Goal: Information Seeking & Learning: Learn about a topic

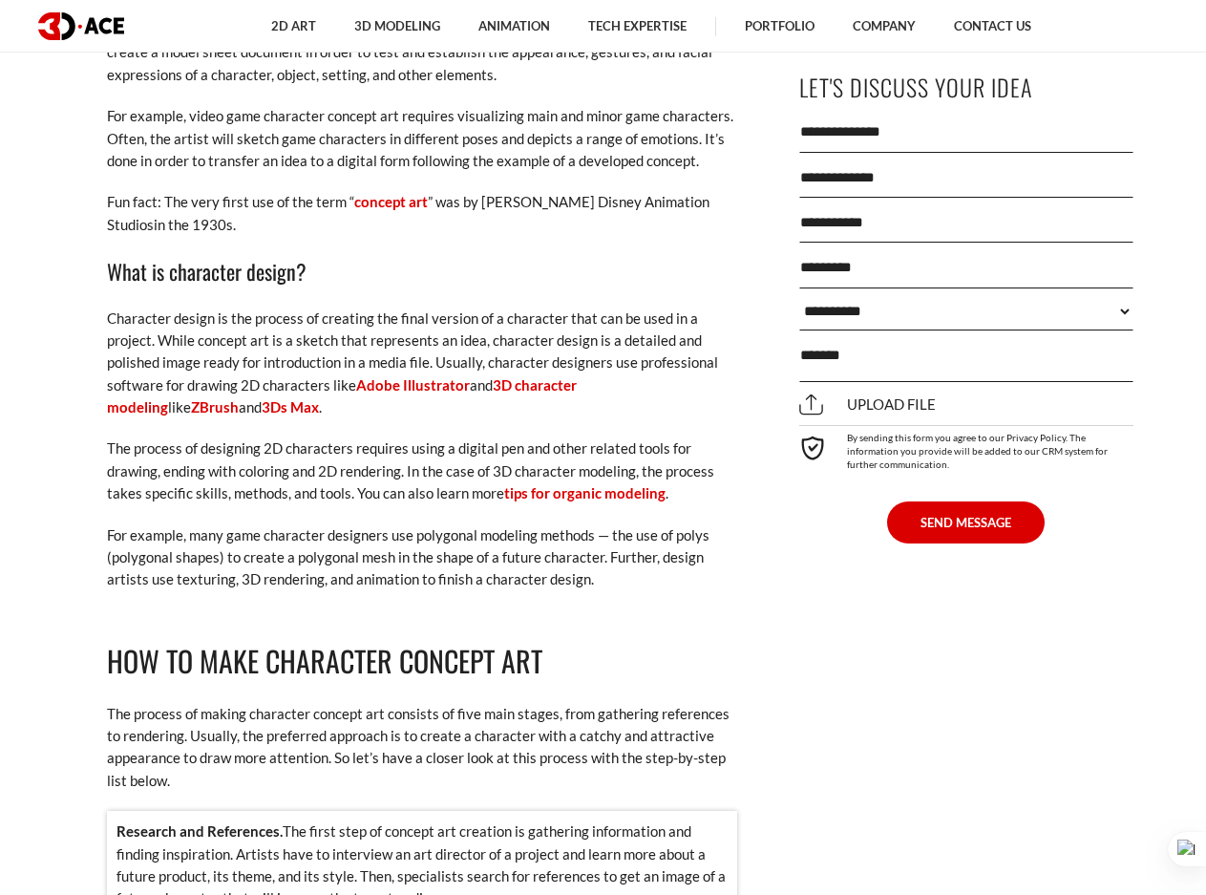
scroll to position [1623, 0]
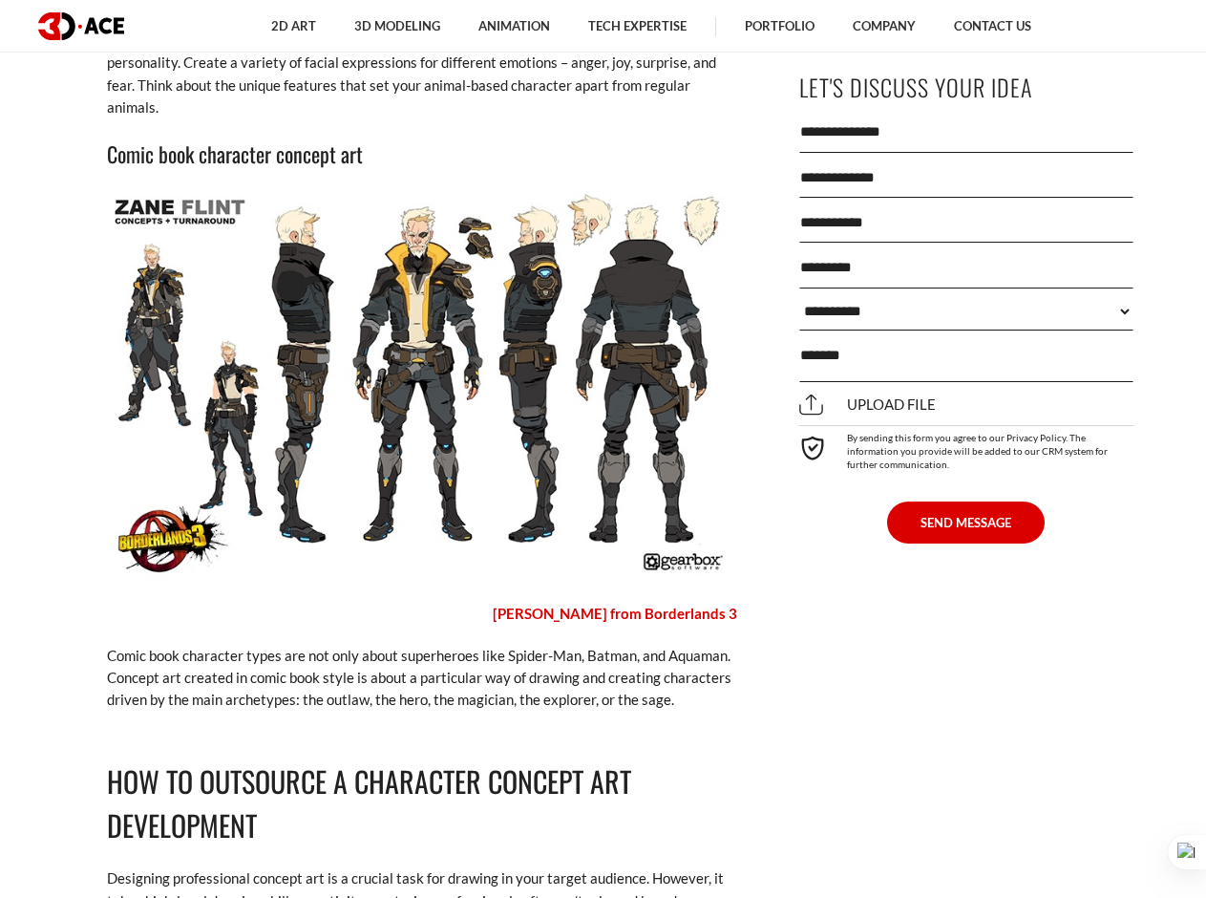
scroll to position [5920, 0]
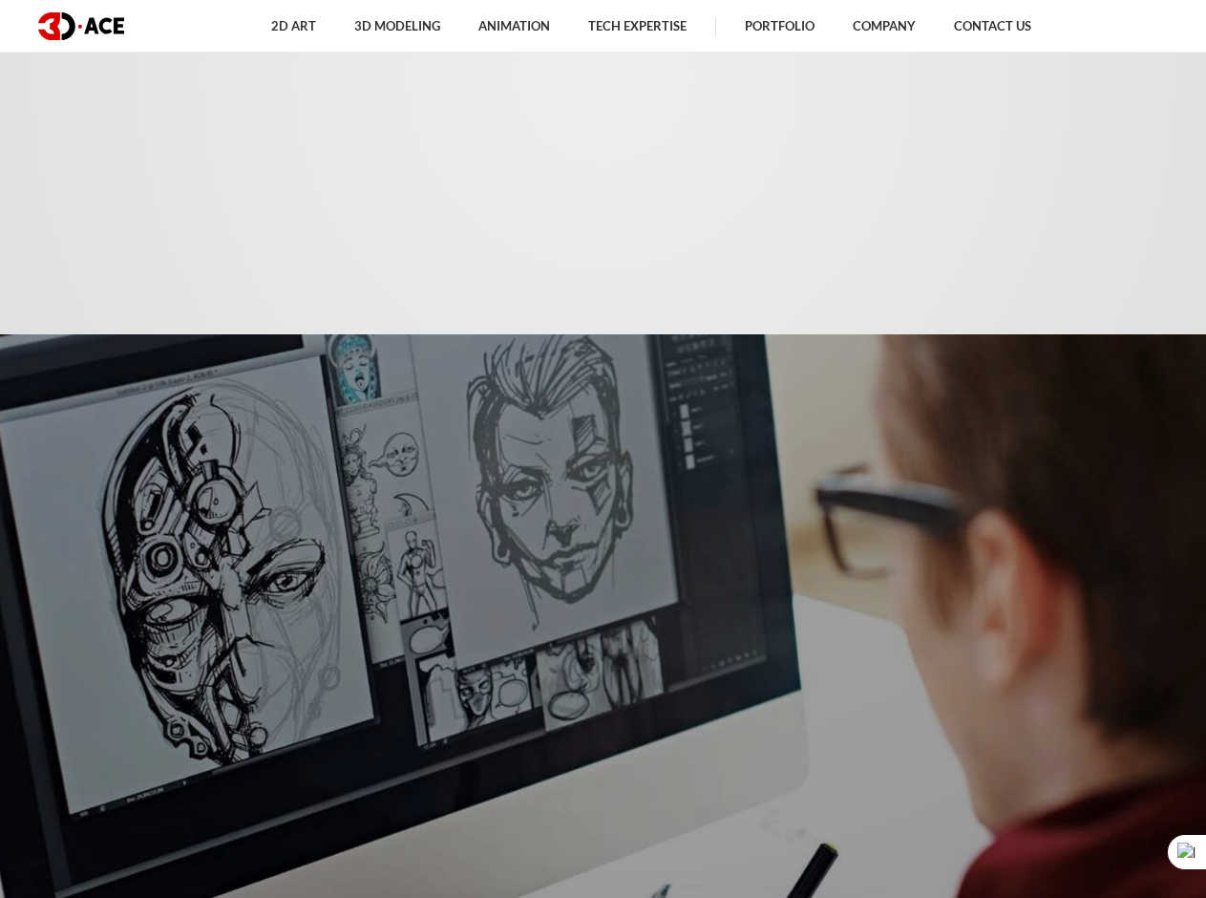
scroll to position [5920, 0]
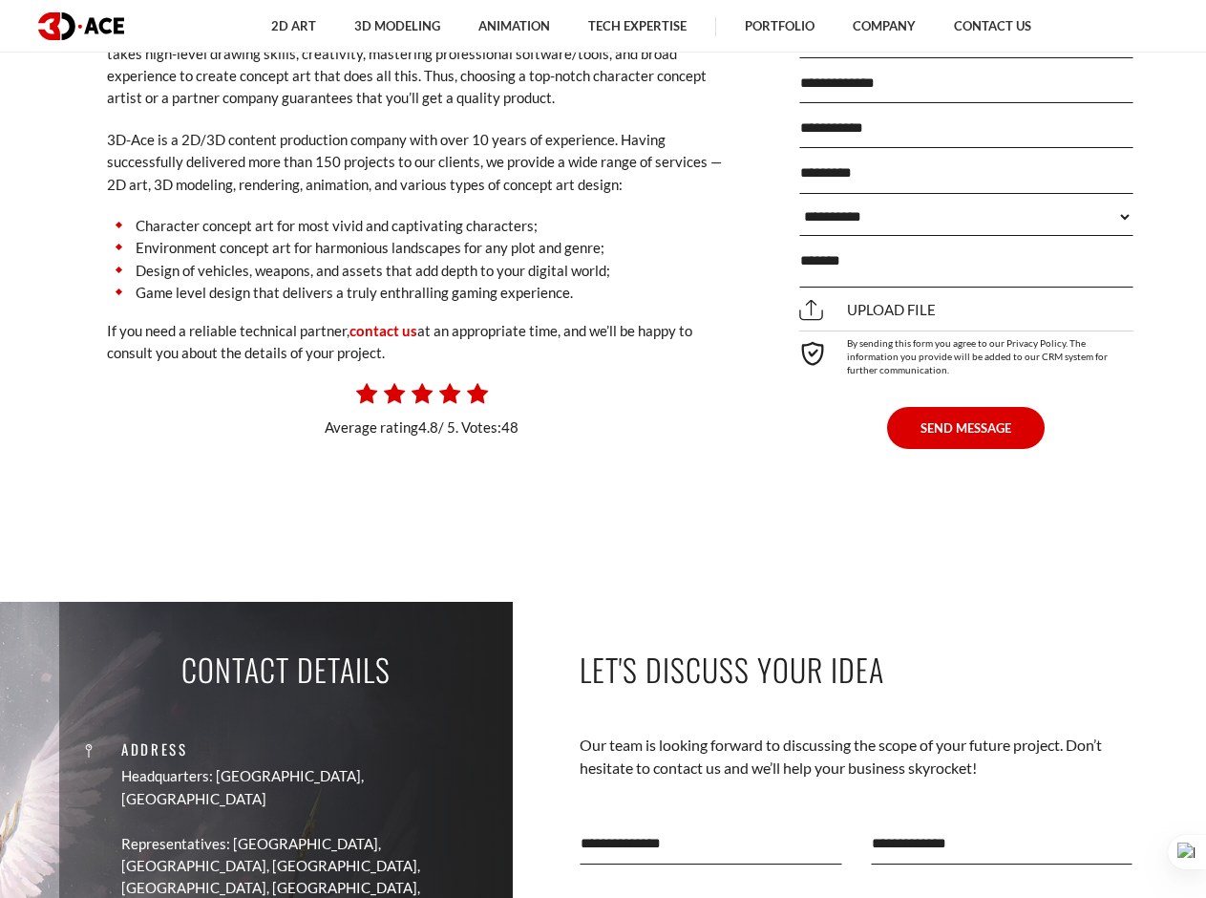
scroll to position [7066, 0]
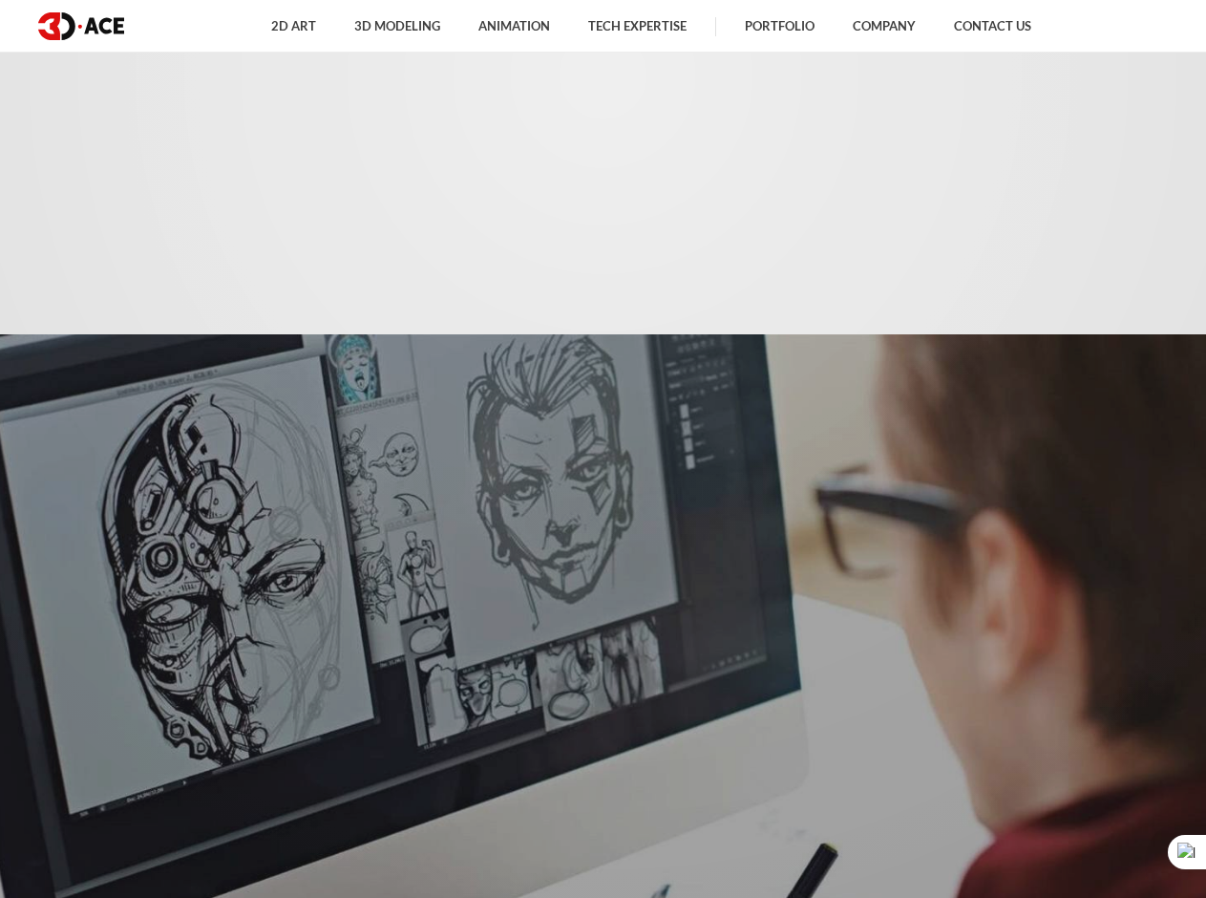
scroll to position [7066, 0]
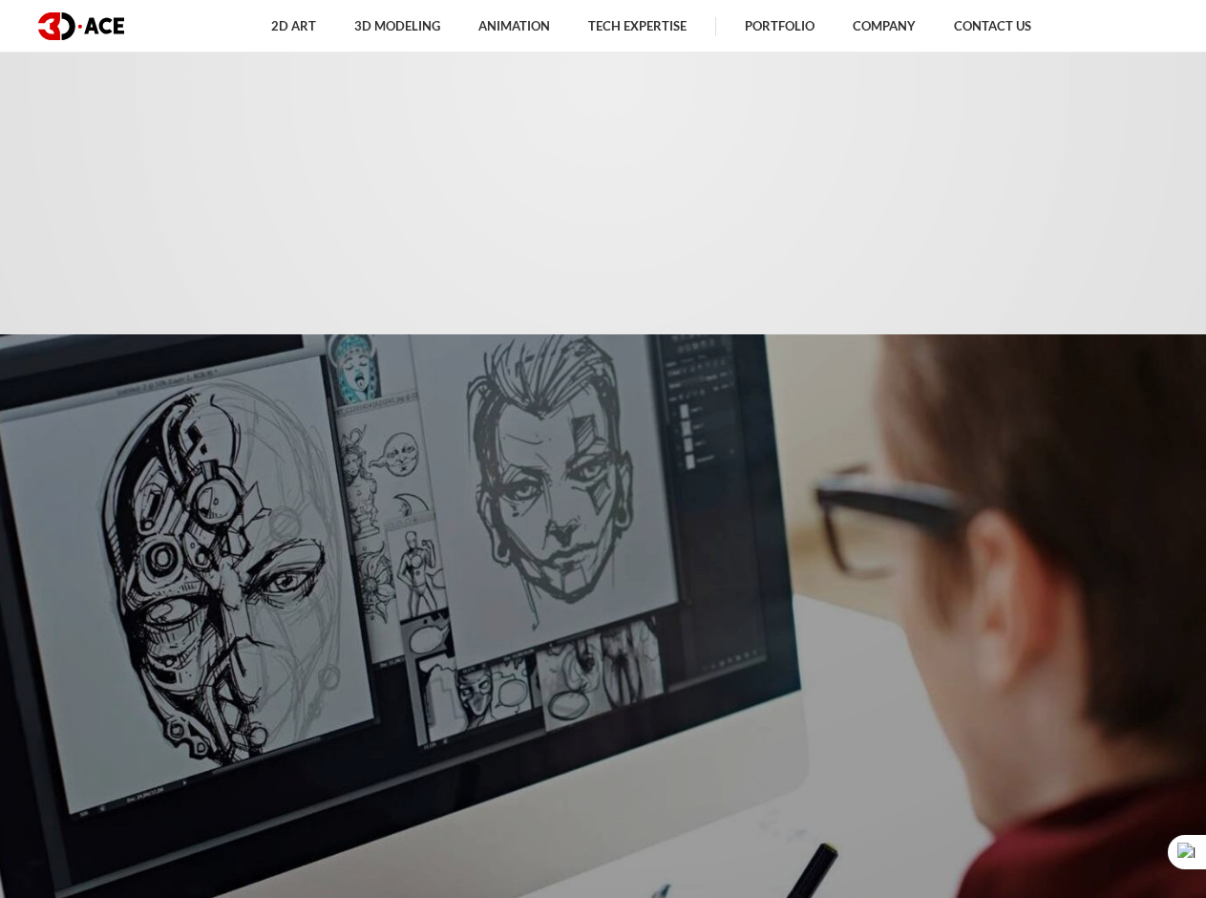
scroll to position [7066, 0]
